Goal: Transaction & Acquisition: Obtain resource

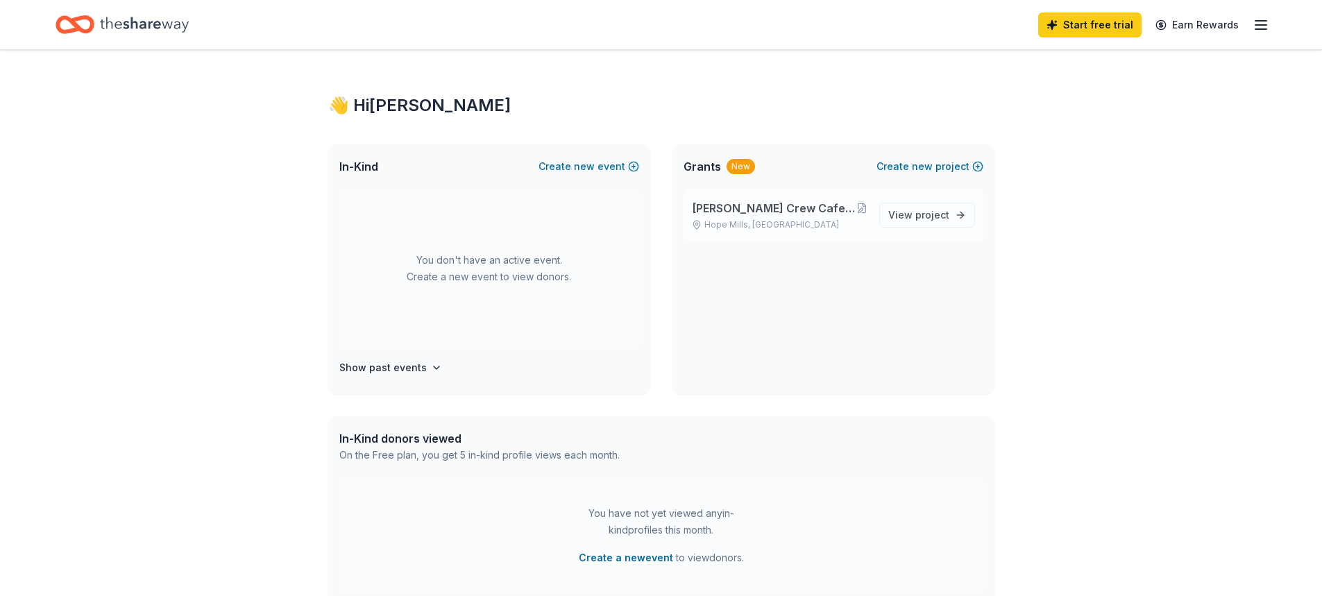
click at [768, 218] on div "[PERSON_NAME] Crew Cafe and General Store at [GEOGRAPHIC_DATA] [GEOGRAPHIC_DATA…" at bounding box center [780, 215] width 176 height 31
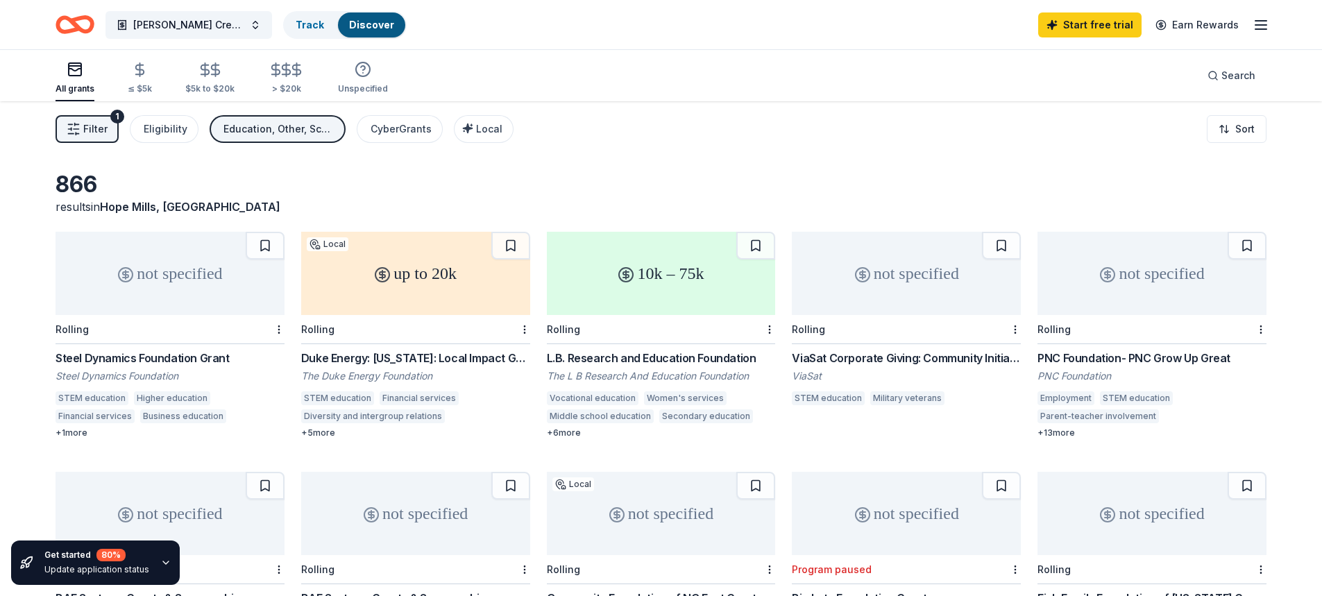
click at [296, 129] on div "Education, Other, Scholarship, General operations" at bounding box center [278, 129] width 111 height 17
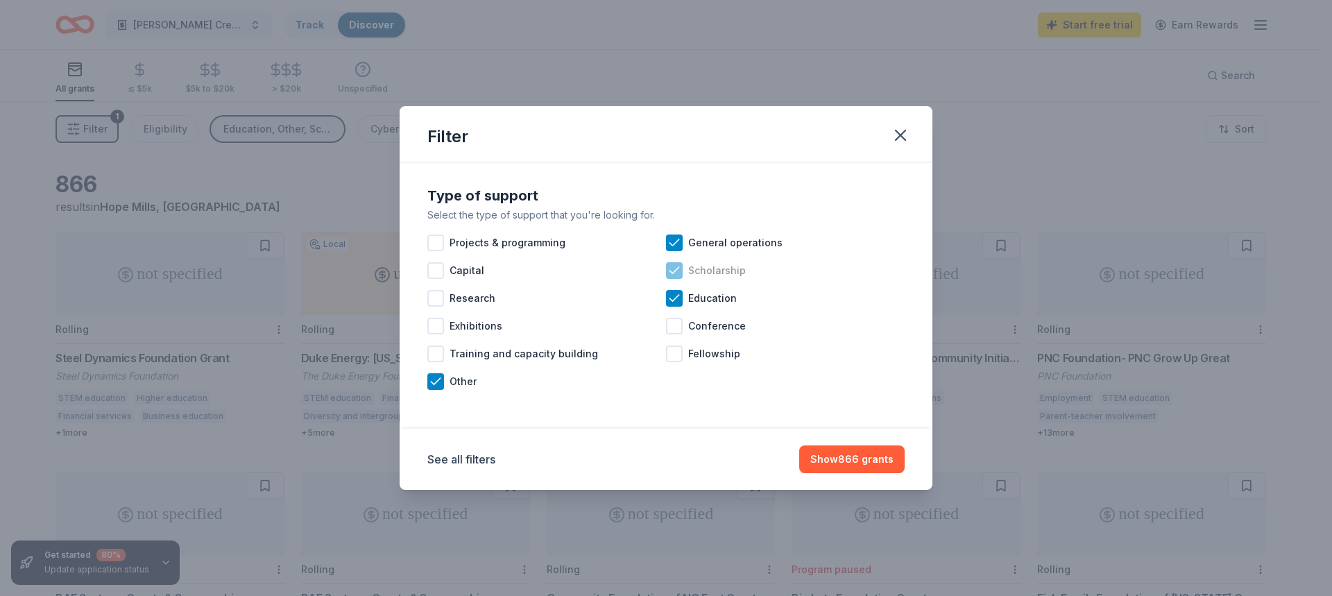
click at [679, 271] on icon at bounding box center [675, 271] width 14 height 14
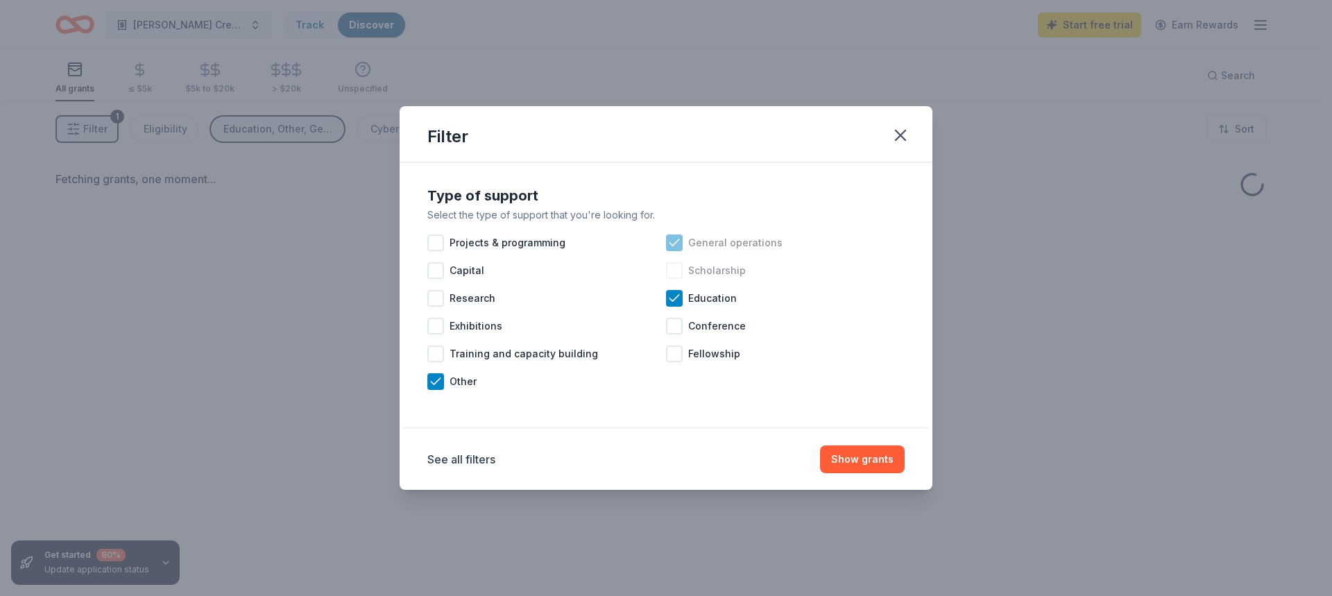
click at [679, 238] on icon at bounding box center [675, 243] width 14 height 14
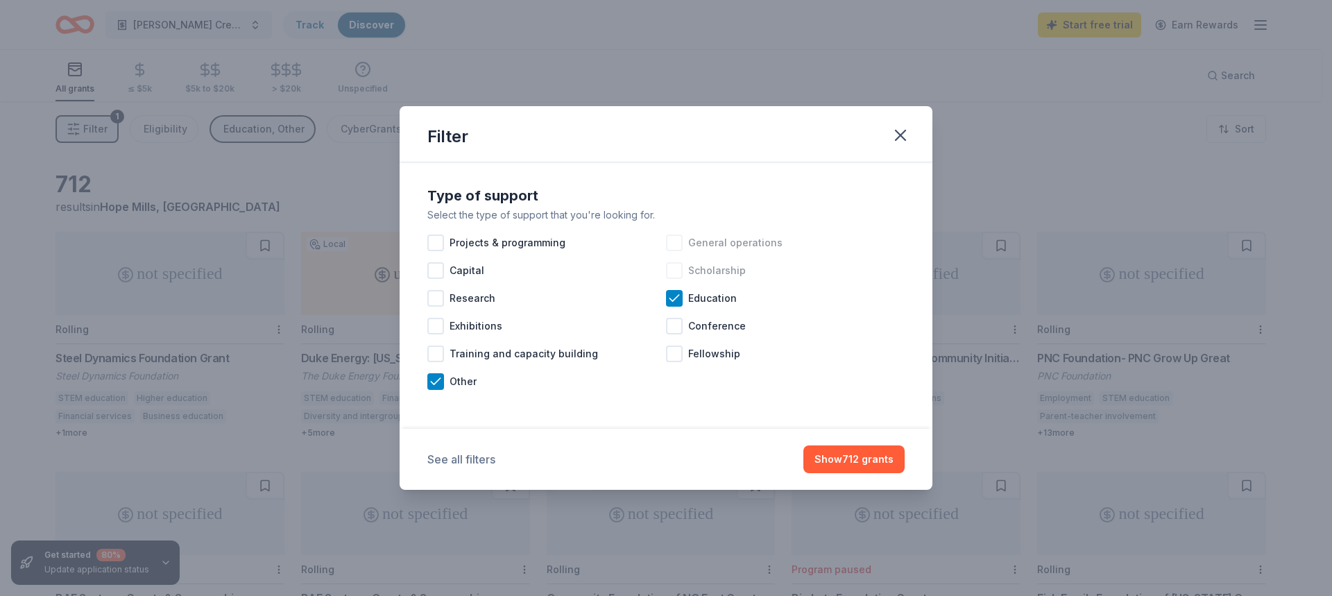
click at [468, 460] on button "See all filters" at bounding box center [461, 459] width 68 height 17
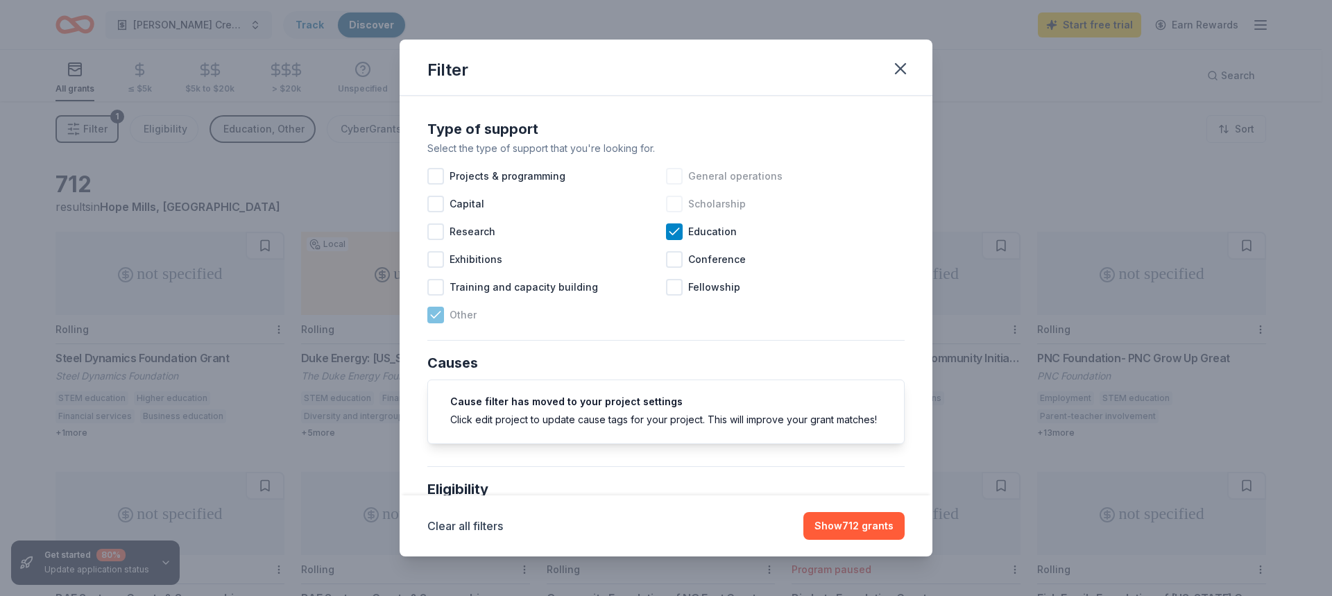
scroll to position [347, 0]
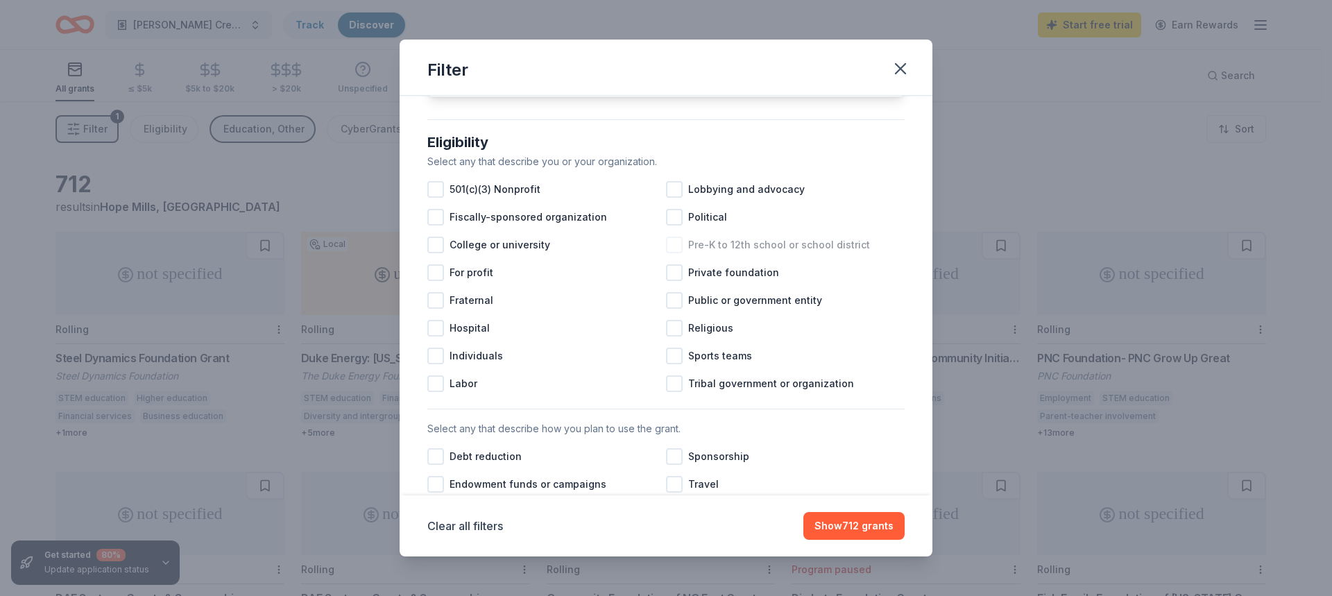
click at [666, 253] on div at bounding box center [674, 245] width 17 height 17
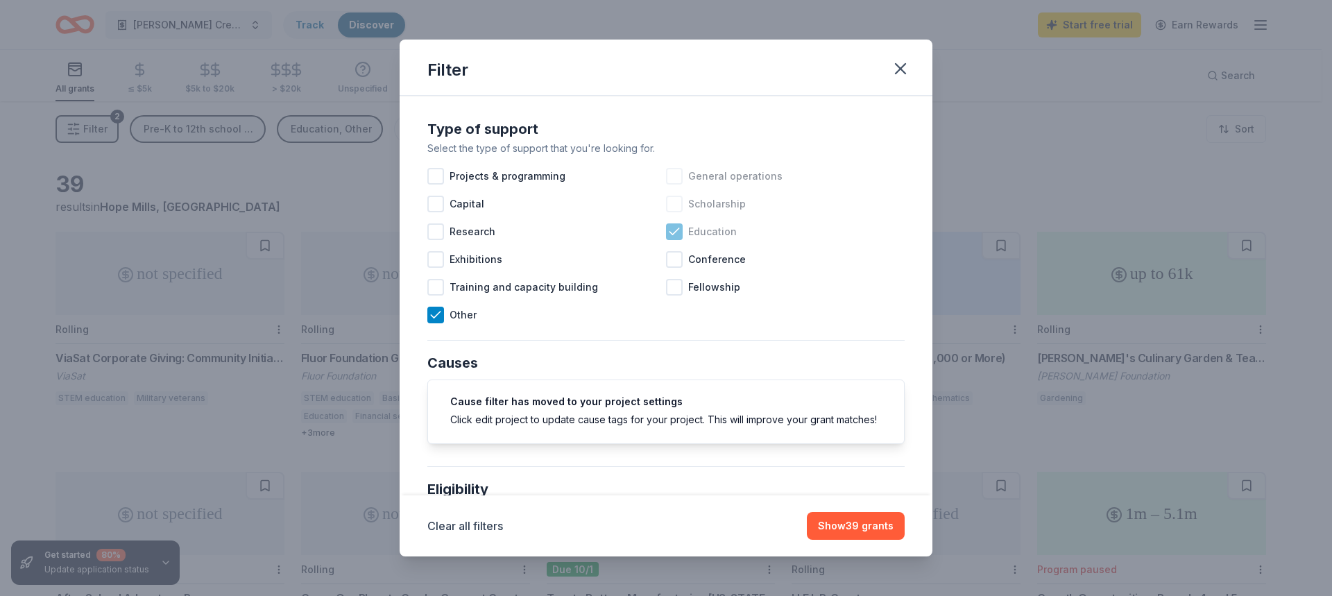
click at [669, 230] on icon at bounding box center [675, 232] width 14 height 14
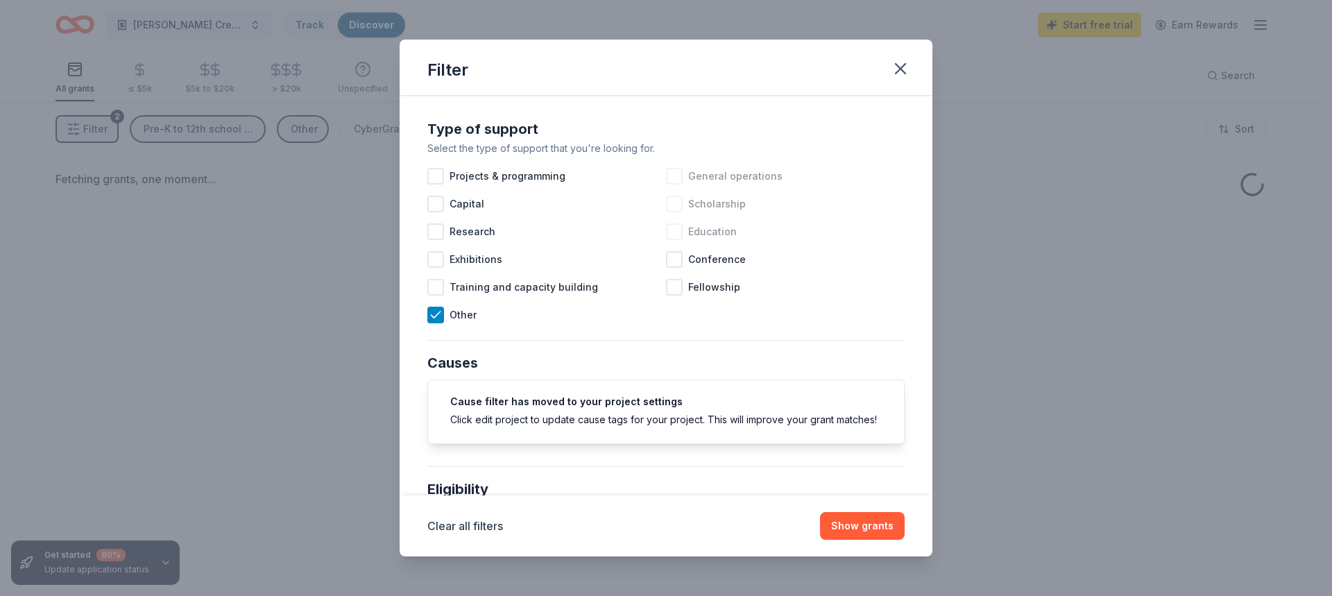
click at [672, 233] on div at bounding box center [674, 231] width 17 height 17
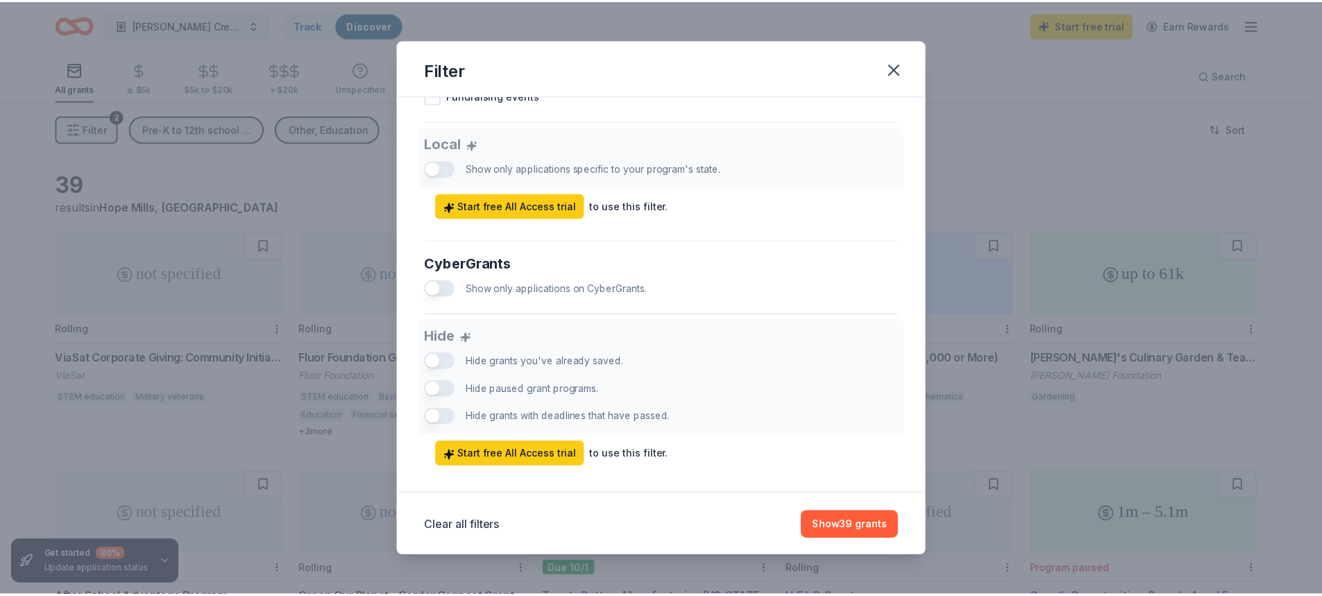
scroll to position [794, 0]
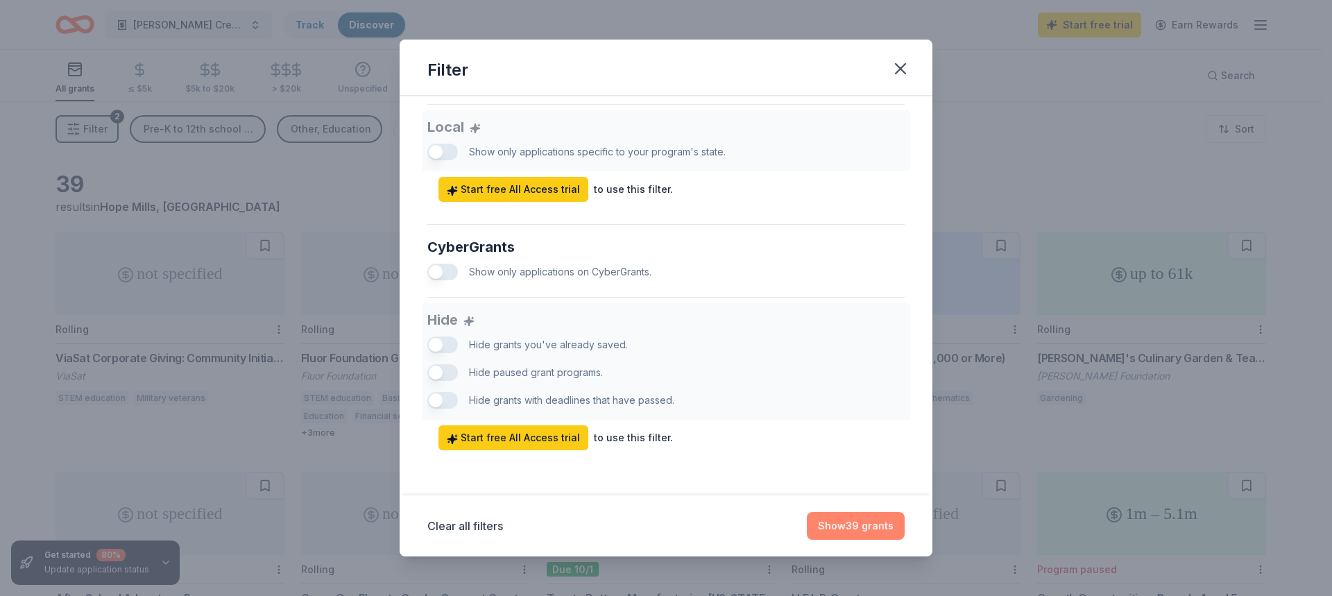
click at [845, 516] on button "Show 39 grants" at bounding box center [856, 526] width 98 height 28
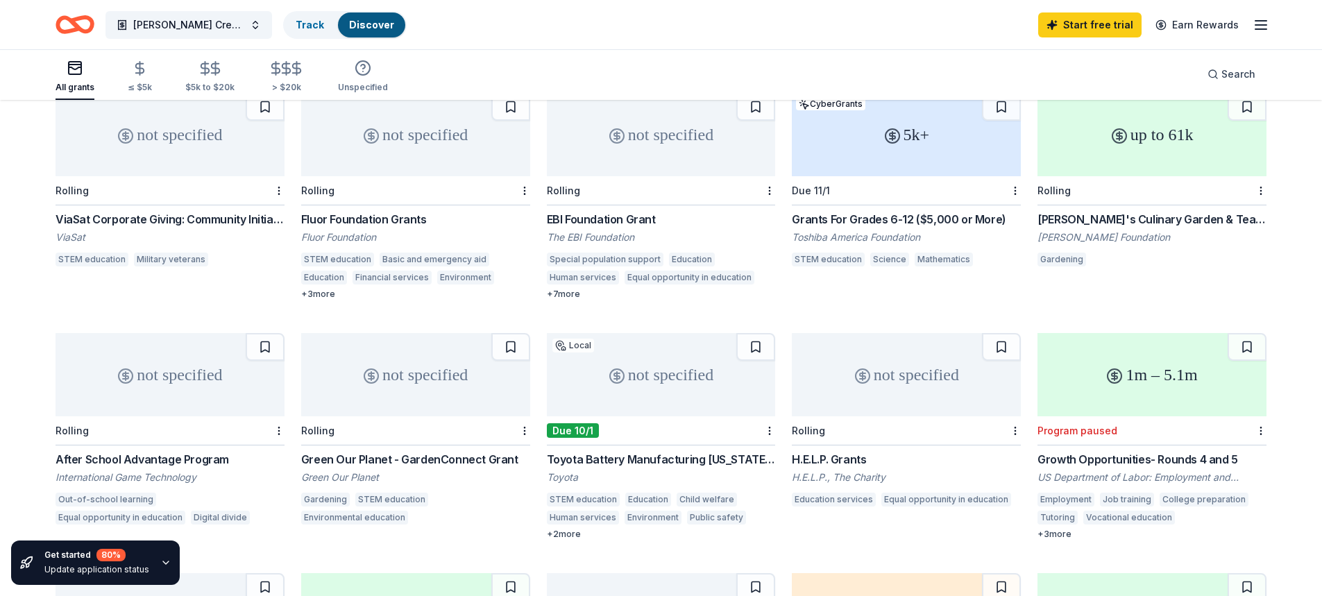
scroll to position [0, 0]
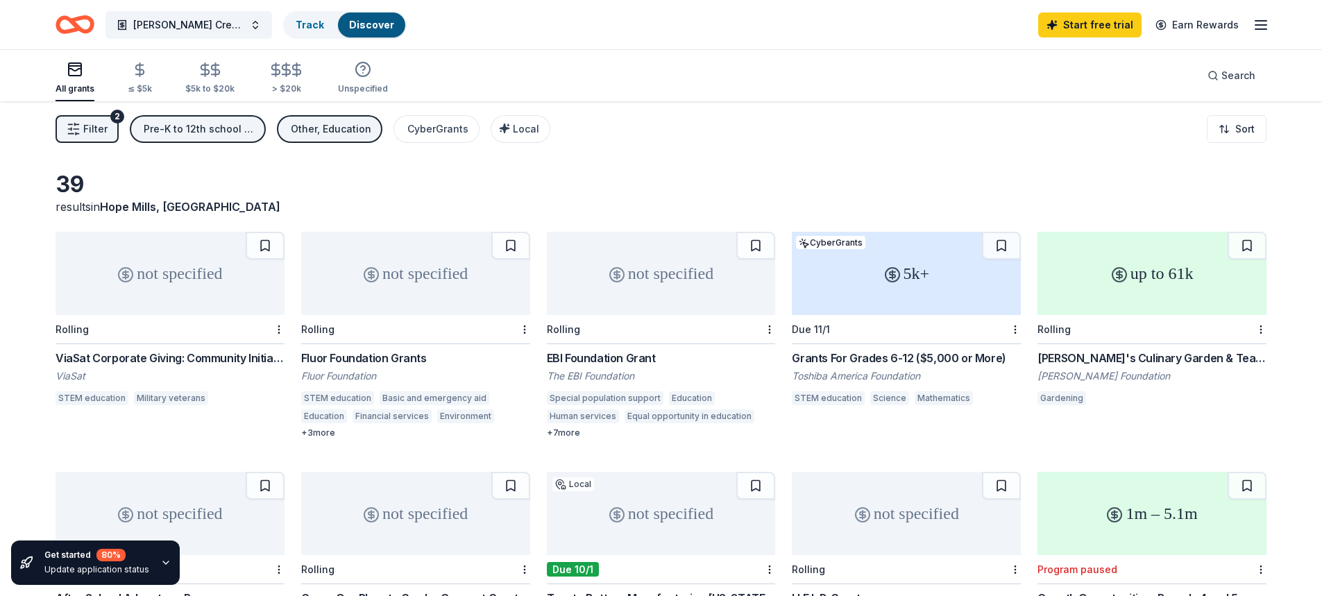
click at [1247, 31] on div "Start free trial Earn Rewards" at bounding box center [1153, 24] width 231 height 33
click at [1259, 22] on icon "button" at bounding box center [1261, 25] width 17 height 17
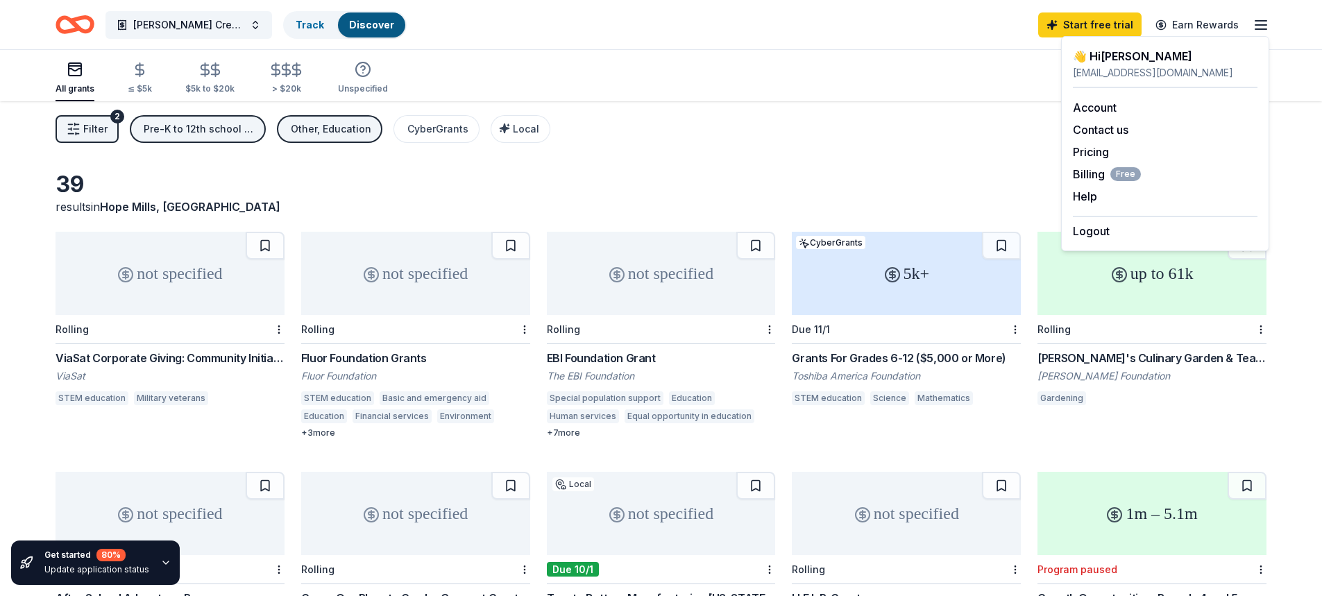
click at [1053, 93] on div "All grants ≤ $5k $5k to $20k > $20k Unspecified Search" at bounding box center [661, 75] width 1211 height 51
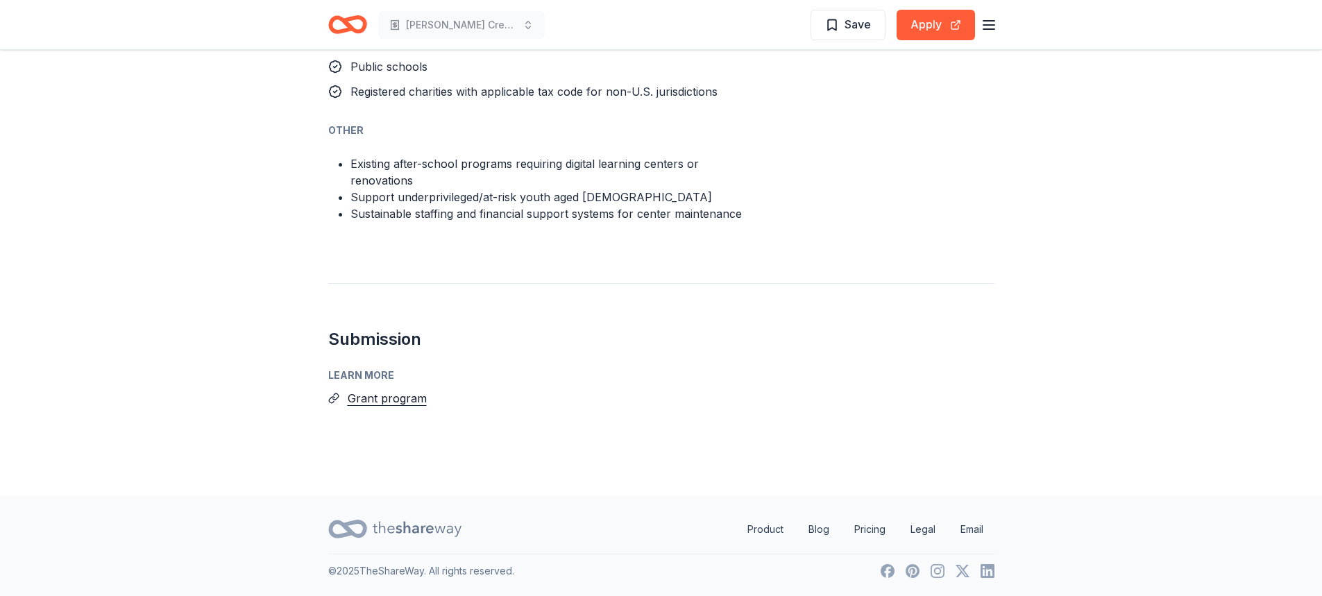
scroll to position [359, 0]
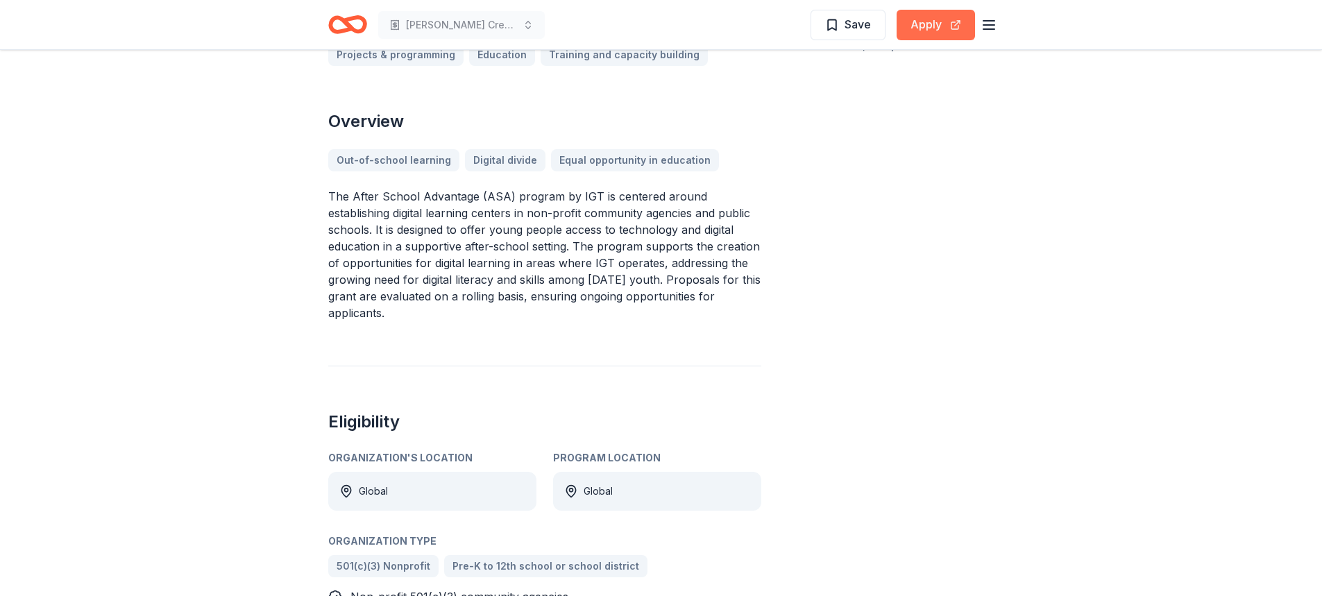
click at [934, 17] on button "Apply" at bounding box center [936, 25] width 78 height 31
